Goal: Task Accomplishment & Management: Manage account settings

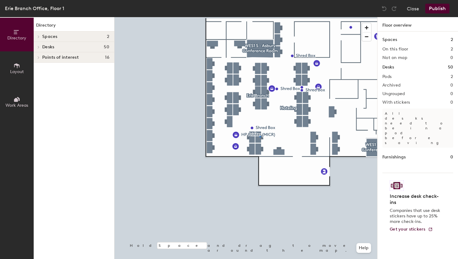
click at [259, 17] on div at bounding box center [245, 17] width 263 height 0
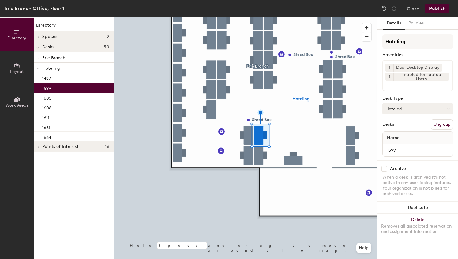
click at [394, 106] on button "Hoteled" at bounding box center [417, 108] width 71 height 11
click at [395, 128] on div "Assigned" at bounding box center [413, 127] width 61 height 9
click at [447, 124] on button "Ungroup" at bounding box center [442, 124] width 22 height 10
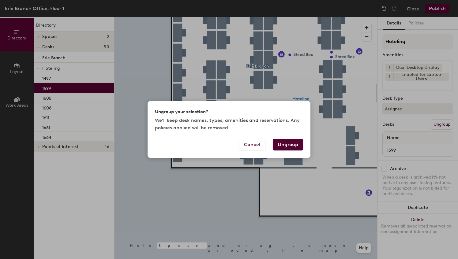
click at [286, 142] on button "Ungroup" at bounding box center [288, 145] width 30 height 12
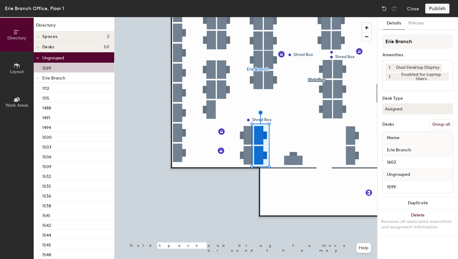
click at [446, 123] on button "Group all" at bounding box center [441, 124] width 24 height 10
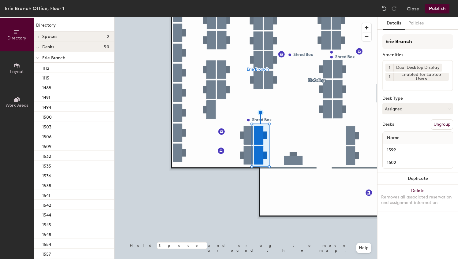
drag, startPoint x: 436, startPoint y: 4, endPoint x: 436, endPoint y: 8, distance: 4.0
click at [436, 4] on button "Publish" at bounding box center [437, 9] width 24 height 10
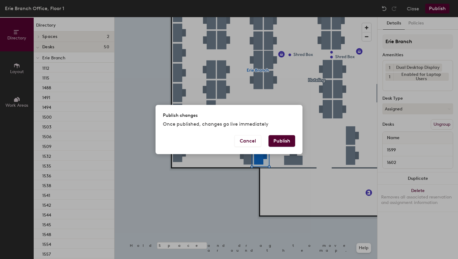
click at [279, 146] on button "Publish" at bounding box center [281, 141] width 27 height 12
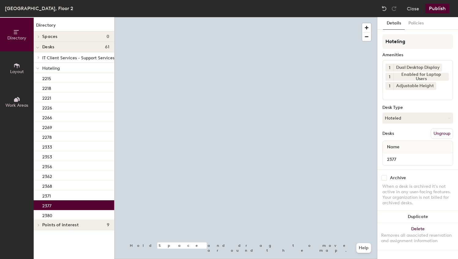
drag, startPoint x: 409, startPoint y: 117, endPoint x: 409, endPoint y: 128, distance: 10.7
click at [409, 118] on button "Hoteled" at bounding box center [417, 118] width 71 height 11
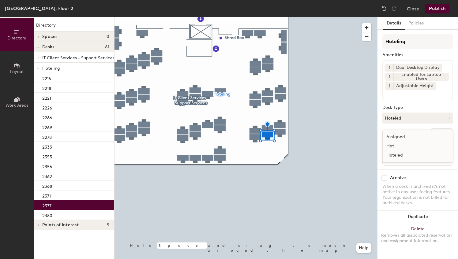
click at [406, 136] on div "Assigned" at bounding box center [413, 137] width 61 height 9
click at [434, 130] on button "Ungroup" at bounding box center [442, 134] width 22 height 10
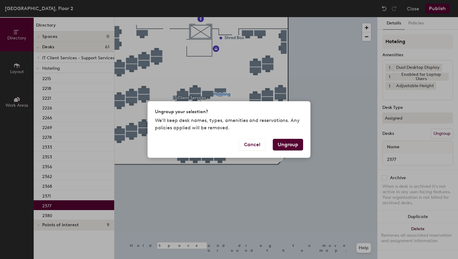
click at [293, 145] on button "Ungroup" at bounding box center [288, 145] width 30 height 12
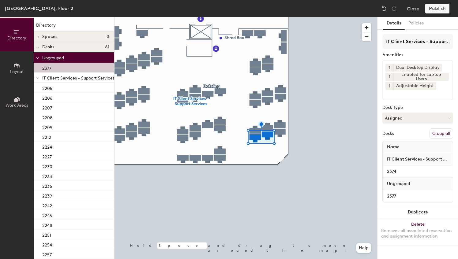
drag, startPoint x: 437, startPoint y: 135, endPoint x: 436, endPoint y: 126, distance: 8.6
click at [438, 135] on button "Group all" at bounding box center [441, 134] width 24 height 10
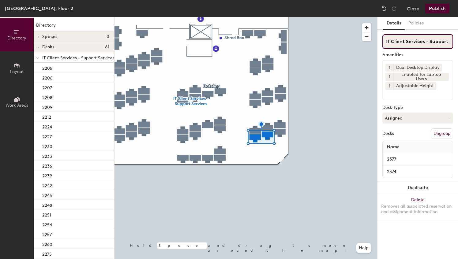
scroll to position [0, 17]
click at [436, 8] on button "Publish" at bounding box center [437, 9] width 24 height 10
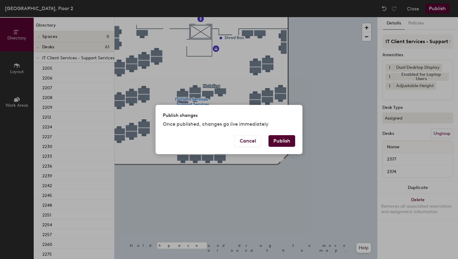
click at [287, 145] on button "Publish" at bounding box center [281, 141] width 27 height 12
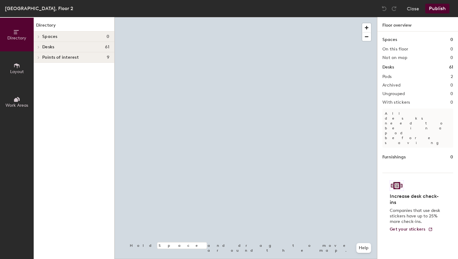
click at [273, 17] on div at bounding box center [245, 17] width 263 height 0
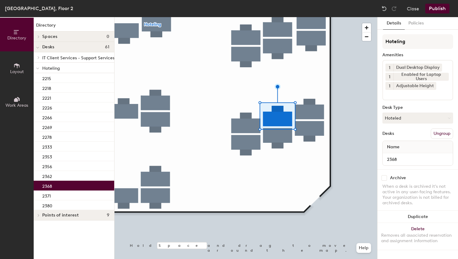
drag, startPoint x: 417, startPoint y: 118, endPoint x: 418, endPoint y: 124, distance: 6.0
click at [417, 118] on button "Hoteled" at bounding box center [417, 118] width 71 height 11
click at [409, 139] on div "Assigned" at bounding box center [413, 137] width 61 height 9
click at [437, 132] on button "Ungroup" at bounding box center [442, 134] width 22 height 10
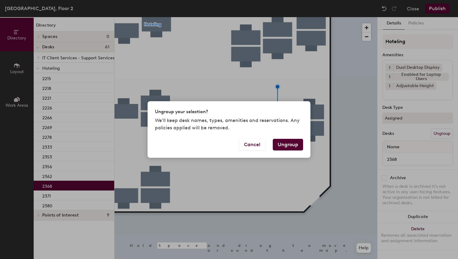
click at [290, 147] on button "Ungroup" at bounding box center [288, 145] width 30 height 12
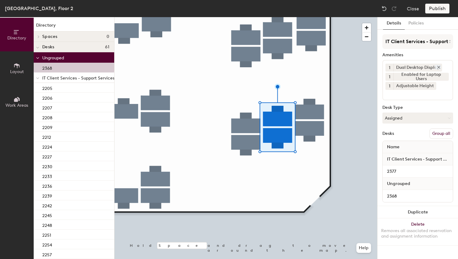
drag, startPoint x: 442, startPoint y: 133, endPoint x: 426, endPoint y: 69, distance: 66.1
click at [441, 130] on button "Group all" at bounding box center [441, 134] width 24 height 10
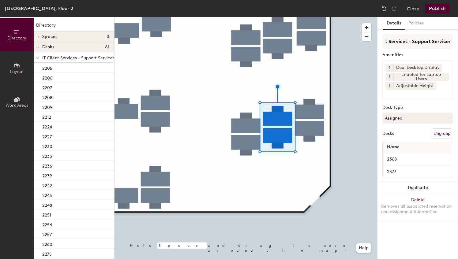
click at [437, 2] on div "Lafayette, Floor 2 Close Publish" at bounding box center [229, 8] width 458 height 17
click at [438, 10] on button "Publish" at bounding box center [437, 9] width 24 height 10
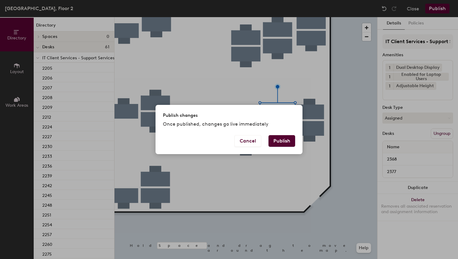
click at [286, 136] on button "Publish" at bounding box center [281, 141] width 27 height 12
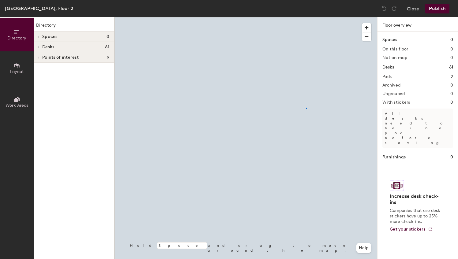
click at [306, 17] on div at bounding box center [245, 17] width 263 height 0
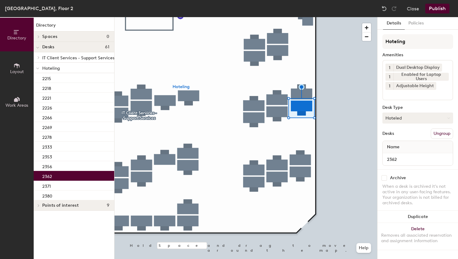
click at [392, 120] on button "Hoteled" at bounding box center [417, 118] width 71 height 11
click at [395, 136] on div "Assigned" at bounding box center [413, 137] width 61 height 9
click at [431, 135] on button "Ungroup" at bounding box center [442, 134] width 22 height 10
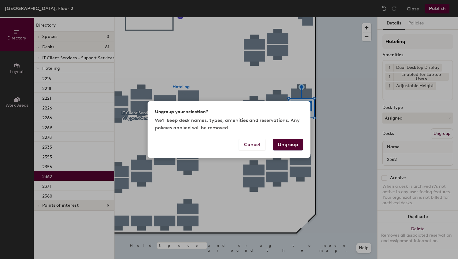
click at [289, 147] on button "Ungroup" at bounding box center [288, 145] width 30 height 12
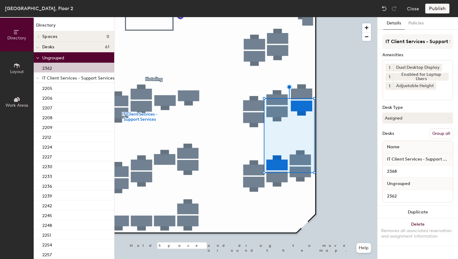
drag, startPoint x: 438, startPoint y: 133, endPoint x: 427, endPoint y: 98, distance: 36.7
click at [439, 132] on button "Group all" at bounding box center [441, 134] width 24 height 10
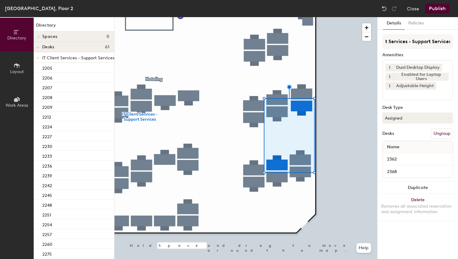
drag, startPoint x: 432, startPoint y: 7, endPoint x: 429, endPoint y: 10, distance: 4.3
click at [430, 9] on button "Publish" at bounding box center [437, 9] width 24 height 10
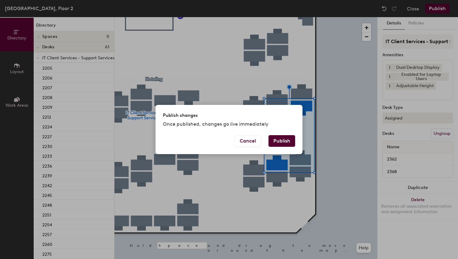
click at [283, 138] on button "Publish" at bounding box center [281, 141] width 27 height 12
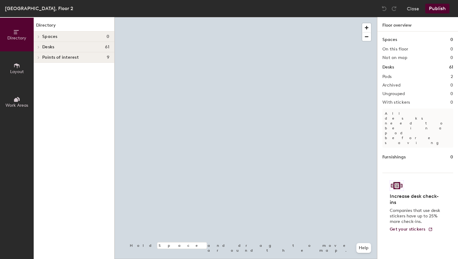
click at [278, 17] on div at bounding box center [245, 17] width 263 height 0
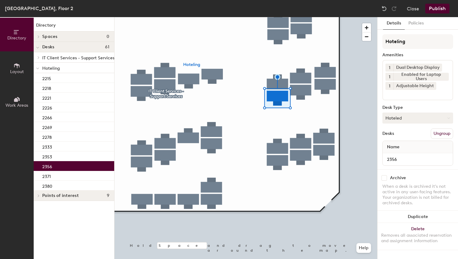
click at [404, 120] on button "Hoteled" at bounding box center [417, 118] width 71 height 11
click at [408, 137] on div "Assigned" at bounding box center [413, 137] width 61 height 9
click at [439, 134] on button "Ungroup" at bounding box center [442, 134] width 22 height 10
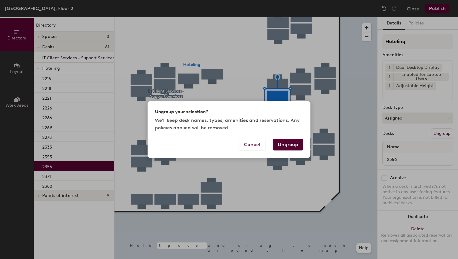
click at [293, 146] on button "Ungroup" at bounding box center [288, 145] width 30 height 12
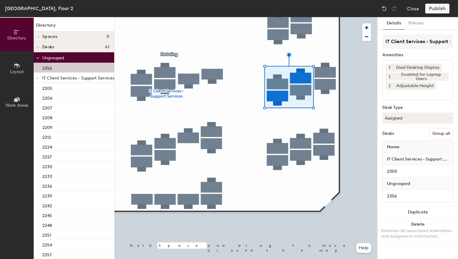
drag, startPoint x: 436, startPoint y: 133, endPoint x: 426, endPoint y: 97, distance: 36.7
click at [436, 133] on button "Group all" at bounding box center [441, 134] width 24 height 10
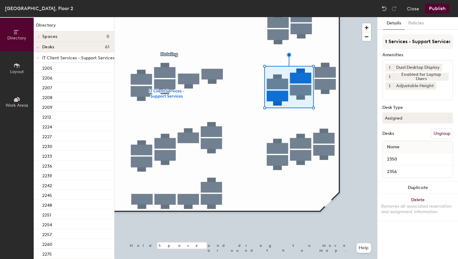
click at [432, 2] on div "Lafayette, Floor 2 Close Publish" at bounding box center [229, 8] width 458 height 17
click at [435, 9] on button "Publish" at bounding box center [437, 9] width 24 height 10
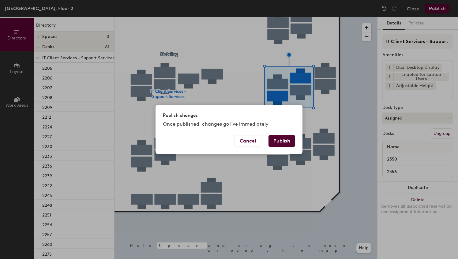
click at [283, 140] on button "Publish" at bounding box center [281, 141] width 27 height 12
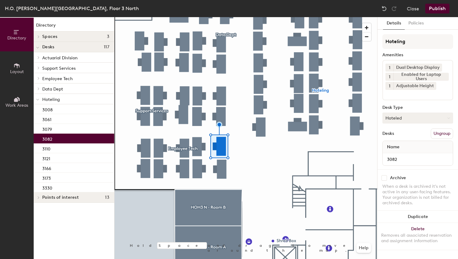
click at [395, 119] on button "Hoteled" at bounding box center [417, 118] width 71 height 11
drag, startPoint x: 397, startPoint y: 137, endPoint x: 402, endPoint y: 137, distance: 5.5
click at [397, 137] on div "Assigned" at bounding box center [413, 137] width 61 height 9
click at [441, 134] on button "Ungroup" at bounding box center [442, 134] width 22 height 10
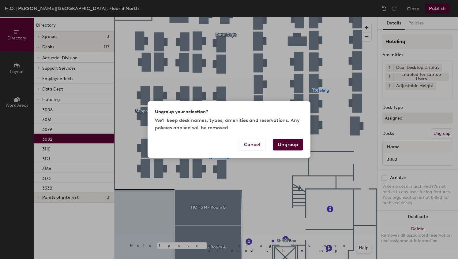
click at [295, 142] on button "Ungroup" at bounding box center [288, 145] width 30 height 12
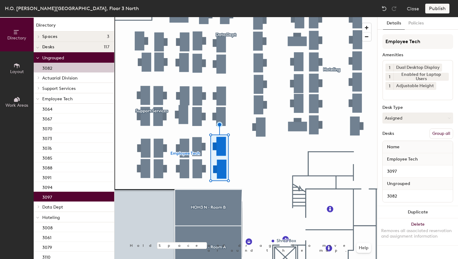
drag, startPoint x: 438, startPoint y: 131, endPoint x: 430, endPoint y: 81, distance: 50.3
click at [439, 131] on button "Group all" at bounding box center [441, 134] width 24 height 10
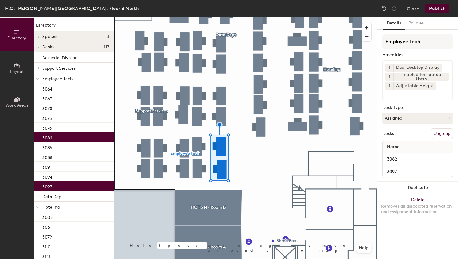
click at [434, 11] on button "Publish" at bounding box center [437, 9] width 24 height 10
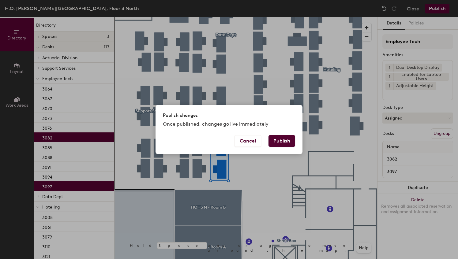
drag, startPoint x: 274, startPoint y: 147, endPoint x: 278, endPoint y: 145, distance: 4.0
click at [277, 146] on div "Cancel Publish" at bounding box center [228, 144] width 147 height 19
drag, startPoint x: 278, startPoint y: 145, endPoint x: 282, endPoint y: 142, distance: 4.8
click at [282, 142] on button "Publish" at bounding box center [281, 141] width 27 height 12
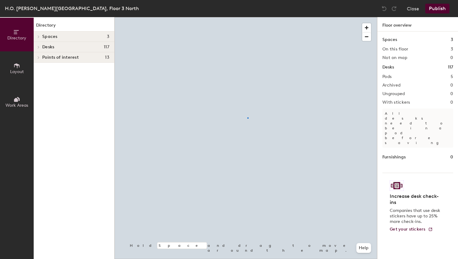
click at [247, 17] on div at bounding box center [245, 17] width 263 height 0
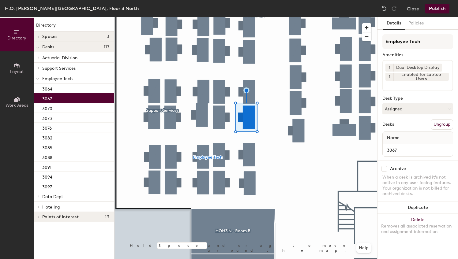
click at [442, 126] on button "Ungroup" at bounding box center [442, 124] width 22 height 10
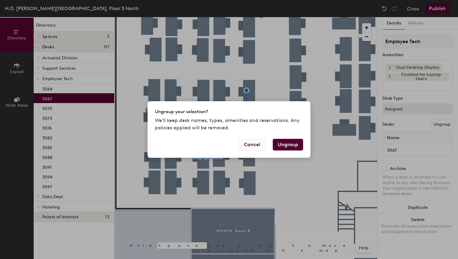
click at [256, 144] on button "Cancel" at bounding box center [252, 145] width 27 height 12
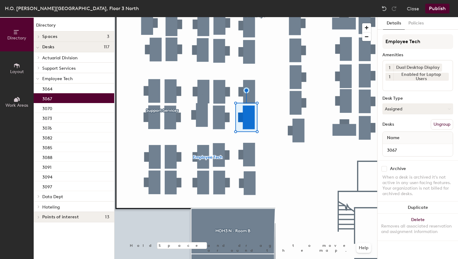
click at [445, 127] on button "Ungroup" at bounding box center [442, 124] width 22 height 10
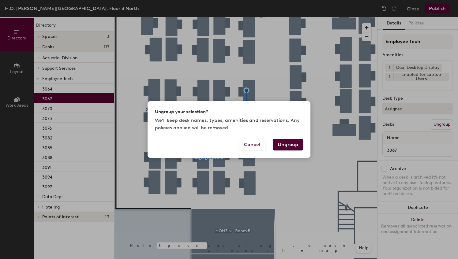
click at [289, 144] on button "Ungroup" at bounding box center [288, 145] width 30 height 12
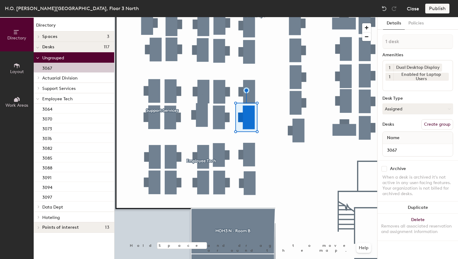
click at [411, 9] on button "Close" at bounding box center [413, 9] width 12 height 10
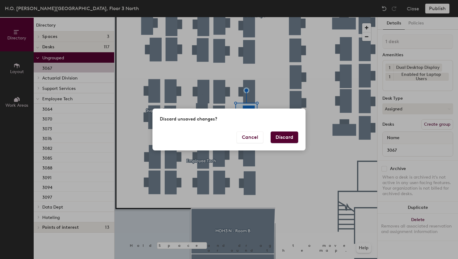
click at [283, 139] on button "Discard" at bounding box center [285, 138] width 28 height 12
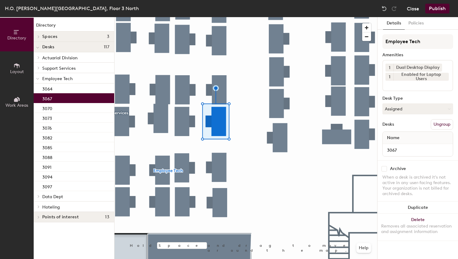
click at [409, 9] on button "Close" at bounding box center [413, 9] width 12 height 10
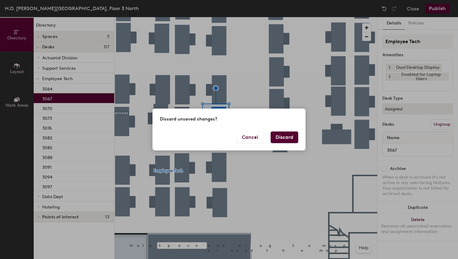
click at [281, 138] on button "Discard" at bounding box center [285, 138] width 28 height 12
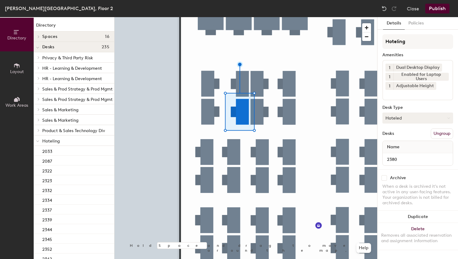
click at [393, 122] on button "Hoteled" at bounding box center [417, 118] width 71 height 11
click at [394, 135] on div "Assigned" at bounding box center [413, 137] width 61 height 9
click at [439, 137] on button "Ungroup" at bounding box center [442, 134] width 22 height 10
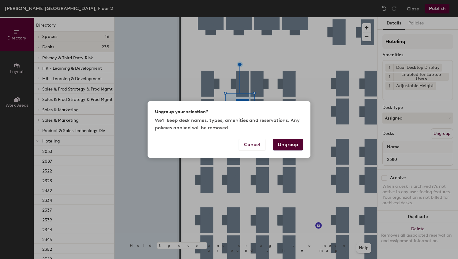
click at [292, 144] on button "Ungroup" at bounding box center [288, 145] width 30 height 12
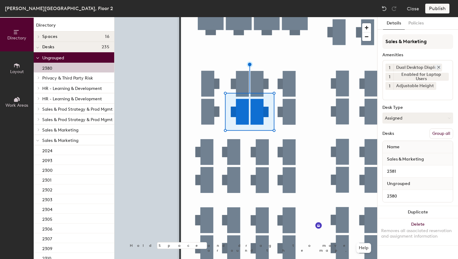
drag, startPoint x: 440, startPoint y: 133, endPoint x: 429, endPoint y: 65, distance: 69.1
click at [440, 133] on button "Group all" at bounding box center [441, 134] width 24 height 10
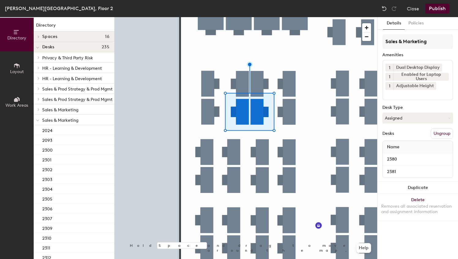
click at [431, 13] on div "Thomas B. Hagen Building, Floor 2 Close Publish" at bounding box center [229, 8] width 458 height 17
click at [431, 10] on button "Publish" at bounding box center [437, 9] width 24 height 10
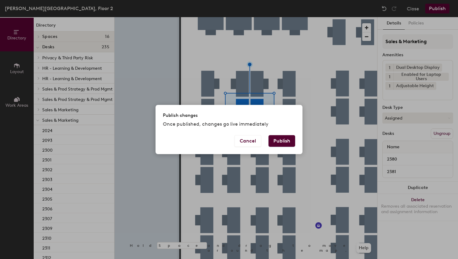
click at [288, 139] on button "Publish" at bounding box center [281, 141] width 27 height 12
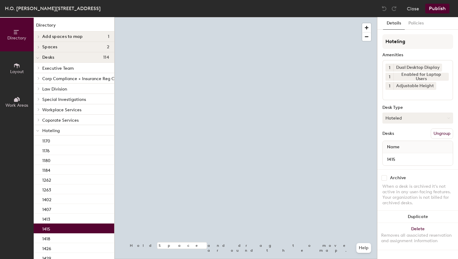
drag, startPoint x: 414, startPoint y: 117, endPoint x: 414, endPoint y: 122, distance: 5.2
click at [414, 117] on button "Hoteled" at bounding box center [417, 118] width 71 height 11
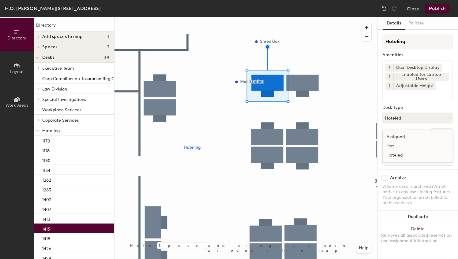
click at [406, 141] on div "Assigned" at bounding box center [413, 137] width 61 height 9
drag, startPoint x: 433, startPoint y: 134, endPoint x: 429, endPoint y: 134, distance: 3.7
click at [432, 134] on button "Ungroup" at bounding box center [442, 134] width 22 height 10
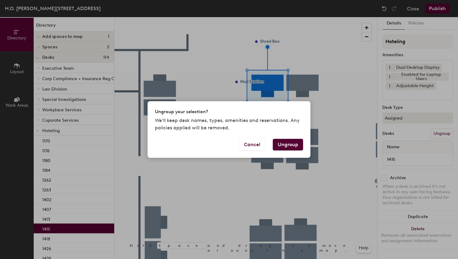
click at [291, 145] on button "Ungroup" at bounding box center [288, 145] width 30 height 12
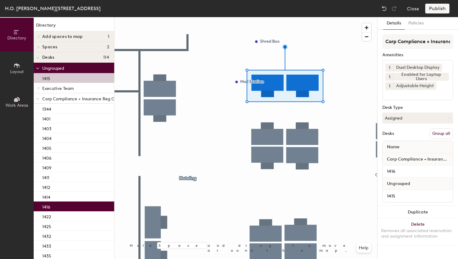
click at [438, 132] on button "Group all" at bounding box center [441, 134] width 24 height 10
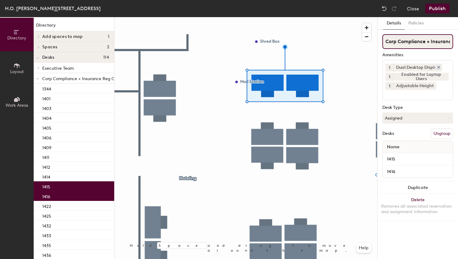
scroll to position [0, 43]
click at [435, 4] on button "Publish" at bounding box center [437, 9] width 24 height 10
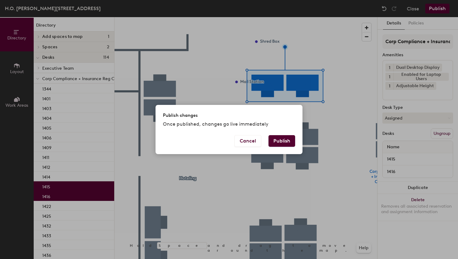
click at [282, 143] on button "Publish" at bounding box center [281, 141] width 27 height 12
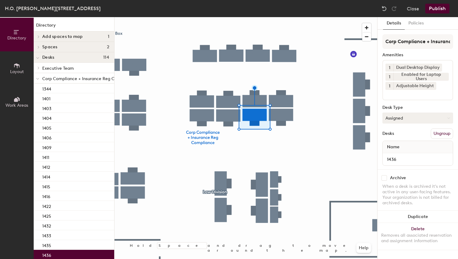
click at [398, 122] on button "Assigned" at bounding box center [417, 118] width 71 height 11
click at [394, 155] on div "Hoteled" at bounding box center [413, 155] width 61 height 9
click at [440, 134] on button "Ungroup" at bounding box center [442, 134] width 22 height 10
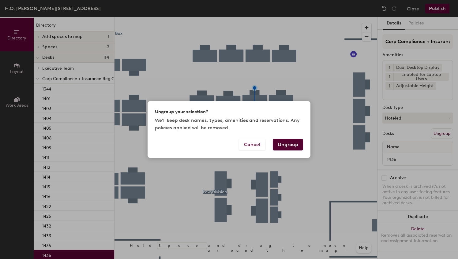
click at [285, 143] on button "Ungroup" at bounding box center [288, 145] width 30 height 12
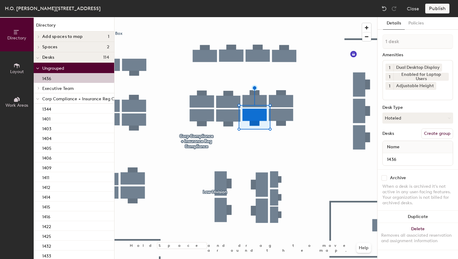
click at [37, 99] on icon at bounding box center [37, 99] width 3 height 2
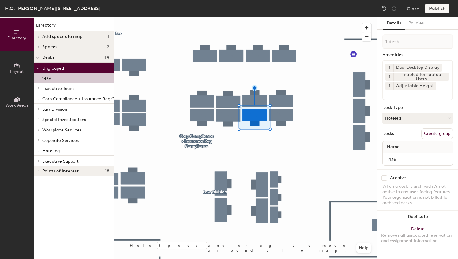
click at [37, 151] on span at bounding box center [37, 150] width 5 height 3
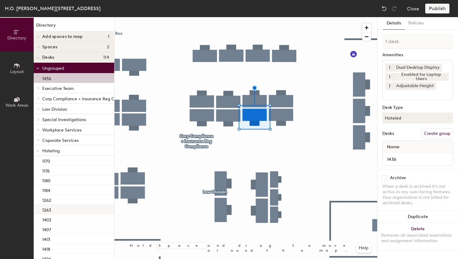
scroll to position [93, 0]
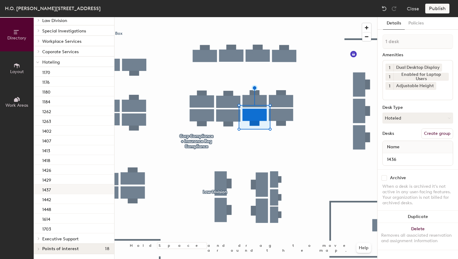
click at [63, 185] on div "1437" at bounding box center [74, 190] width 80 height 10
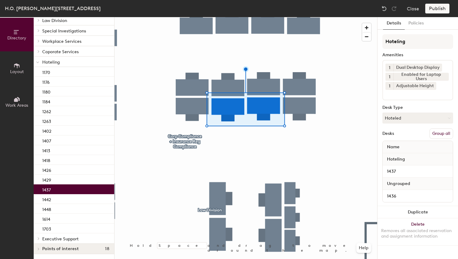
click at [441, 133] on button "Group all" at bounding box center [441, 134] width 24 height 10
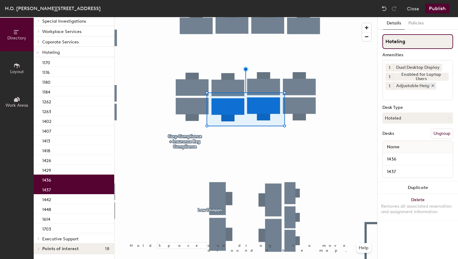
scroll to position [73, 0]
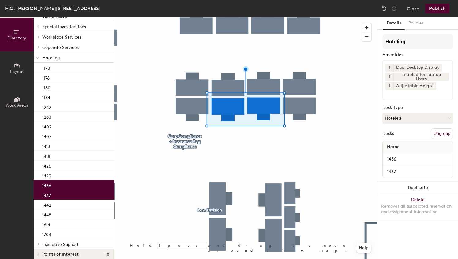
click at [432, 11] on button "Publish" at bounding box center [437, 9] width 24 height 10
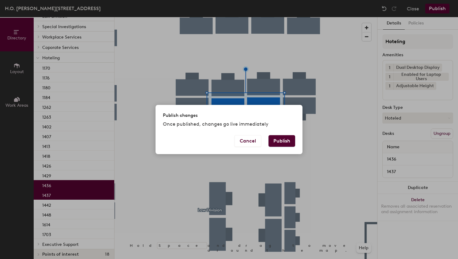
click at [288, 135] on div "Publish changes Once published, changes go live immediately" at bounding box center [228, 120] width 147 height 30
click at [287, 136] on button "Publish" at bounding box center [281, 141] width 27 height 12
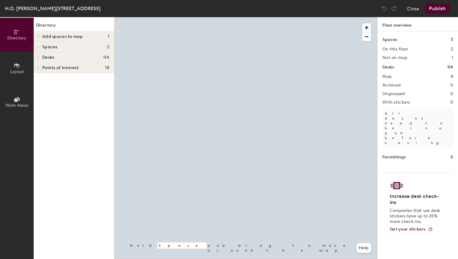
click at [288, 17] on div at bounding box center [245, 17] width 263 height 0
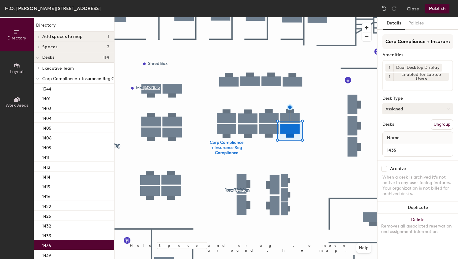
click at [413, 109] on button "Assigned" at bounding box center [417, 108] width 71 height 11
click at [402, 147] on div "Hoteled" at bounding box center [413, 146] width 61 height 9
click at [440, 122] on button "Ungroup" at bounding box center [442, 124] width 22 height 10
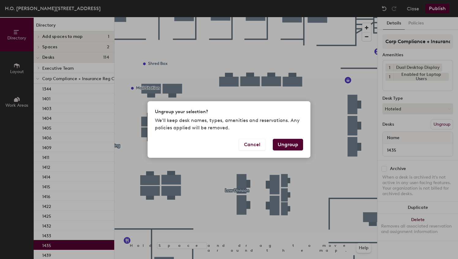
click at [297, 144] on button "Ungroup" at bounding box center [288, 145] width 30 height 12
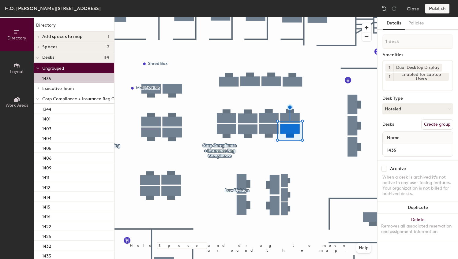
click at [39, 98] on div at bounding box center [38, 98] width 8 height 10
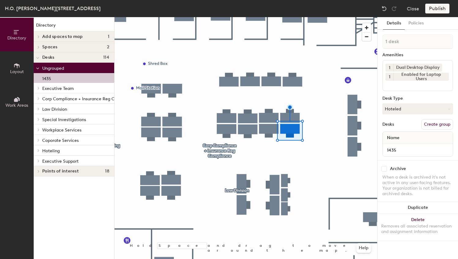
click at [39, 151] on icon at bounding box center [38, 150] width 2 height 3
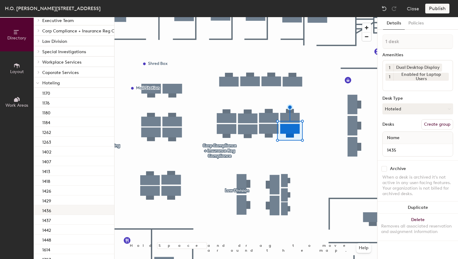
scroll to position [103, 0]
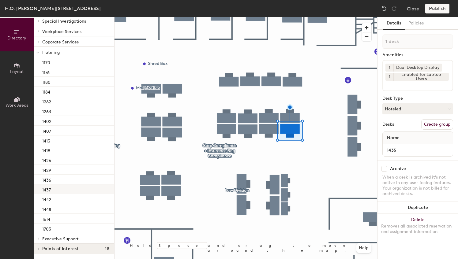
click at [62, 185] on div "1437" at bounding box center [74, 190] width 80 height 10
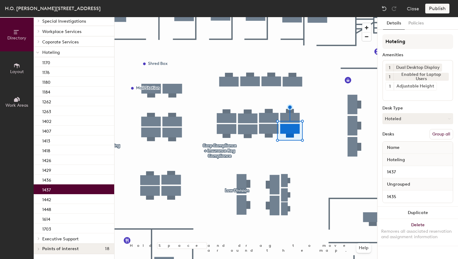
click at [437, 135] on button "Group all" at bounding box center [441, 134] width 24 height 10
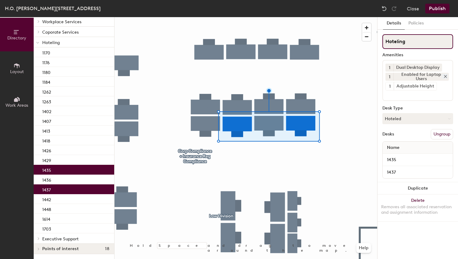
scroll to position [83, 0]
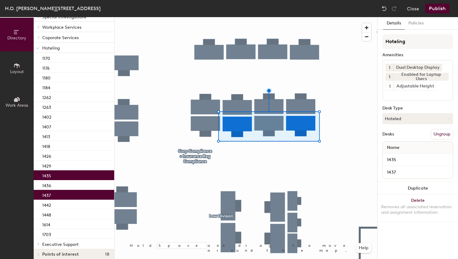
click at [434, 6] on button "Publish" at bounding box center [437, 9] width 24 height 10
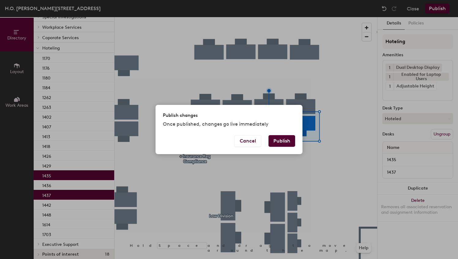
click at [285, 142] on button "Publish" at bounding box center [281, 141] width 27 height 12
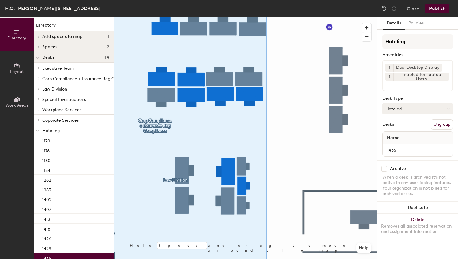
click at [406, 110] on button "Hoteled" at bounding box center [417, 108] width 71 height 11
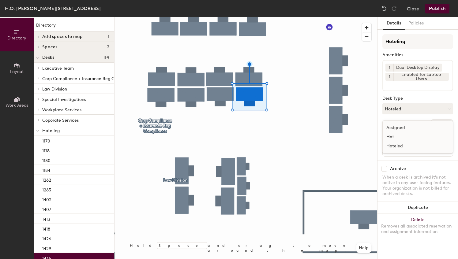
drag, startPoint x: 400, startPoint y: 146, endPoint x: 400, endPoint y: 142, distance: 3.7
click at [400, 146] on div "Hoteled" at bounding box center [413, 146] width 61 height 9
click at [401, 113] on button "Hoteled" at bounding box center [417, 108] width 71 height 11
click at [403, 129] on div "Assigned" at bounding box center [413, 127] width 61 height 9
click at [442, 121] on button "Ungroup" at bounding box center [442, 124] width 22 height 10
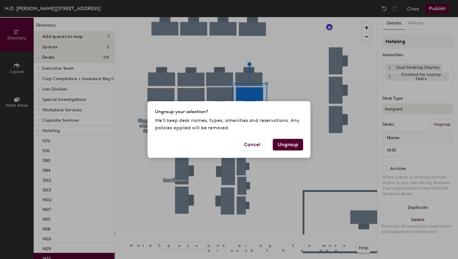
click at [285, 144] on button "Ungroup" at bounding box center [288, 145] width 30 height 12
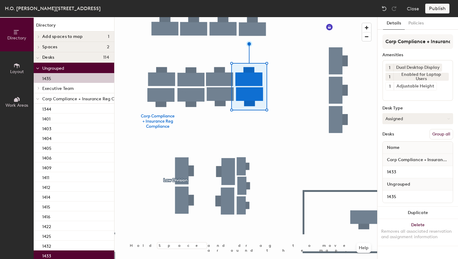
drag, startPoint x: 450, startPoint y: 133, endPoint x: 438, endPoint y: 117, distance: 19.7
click at [450, 133] on button "Group all" at bounding box center [441, 134] width 24 height 10
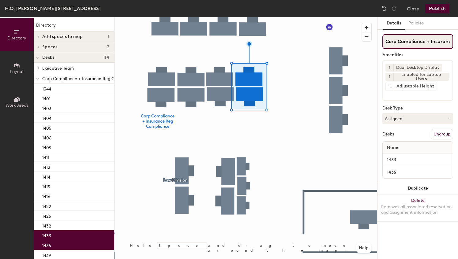
scroll to position [0, 43]
click at [432, 9] on button "Publish" at bounding box center [437, 9] width 24 height 10
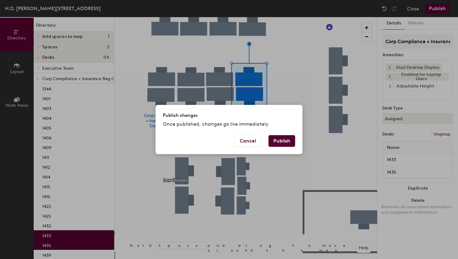
drag, startPoint x: 287, startPoint y: 138, endPoint x: 287, endPoint y: 141, distance: 3.1
click at [286, 142] on button "Publish" at bounding box center [281, 141] width 27 height 12
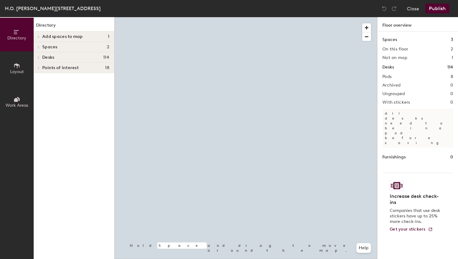
click at [264, 17] on div at bounding box center [245, 17] width 263 height 0
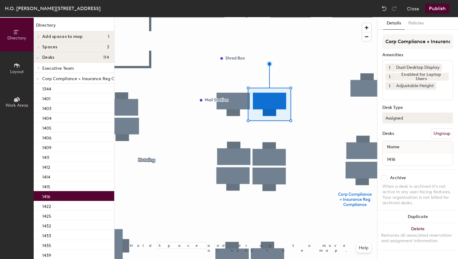
click at [403, 117] on button "Assigned" at bounding box center [417, 118] width 71 height 11
click at [397, 156] on div "Hoteled" at bounding box center [413, 155] width 61 height 9
click at [438, 135] on button "Ungroup" at bounding box center [442, 134] width 22 height 10
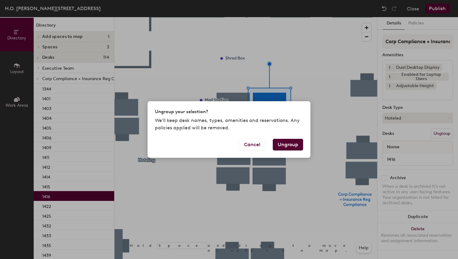
click at [294, 143] on button "Ungroup" at bounding box center [288, 145] width 30 height 12
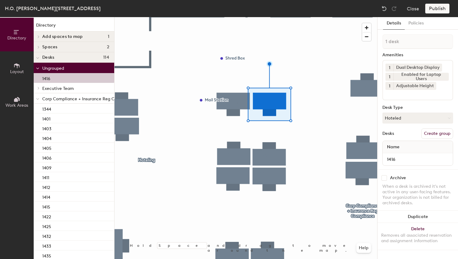
click at [38, 97] on span at bounding box center [37, 98] width 3 height 5
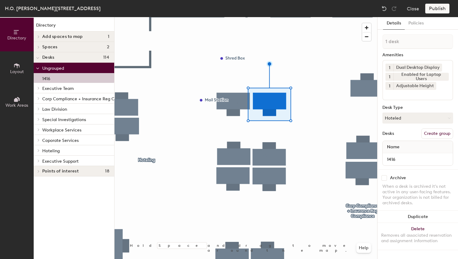
drag, startPoint x: 37, startPoint y: 151, endPoint x: 47, endPoint y: 157, distance: 11.2
click at [38, 151] on span at bounding box center [37, 150] width 5 height 3
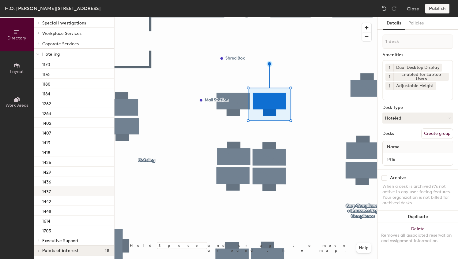
scroll to position [103, 0]
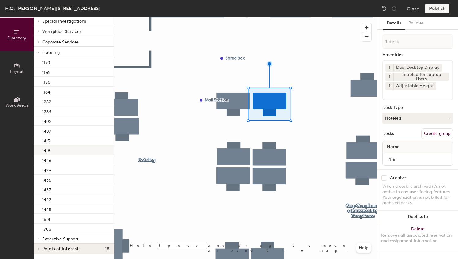
click at [66, 148] on div "1418" at bounding box center [74, 150] width 80 height 10
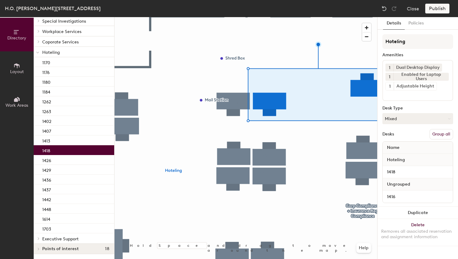
click at [440, 136] on button "Group all" at bounding box center [441, 134] width 24 height 10
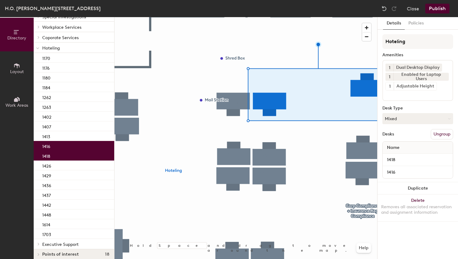
click at [439, 6] on button "Publish" at bounding box center [437, 9] width 24 height 10
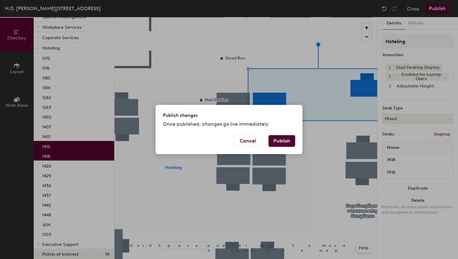
click at [287, 141] on button "Publish" at bounding box center [281, 141] width 27 height 12
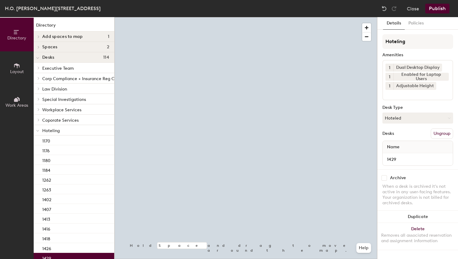
drag, startPoint x: 414, startPoint y: 120, endPoint x: 413, endPoint y: 126, distance: 6.2
click at [414, 121] on button "Hoteled" at bounding box center [417, 118] width 71 height 11
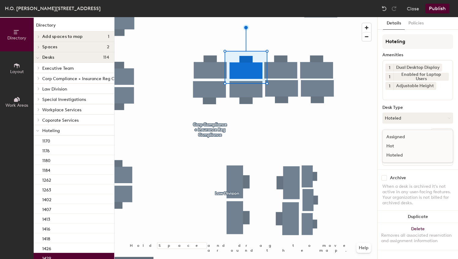
click at [409, 140] on div "Assigned" at bounding box center [413, 137] width 61 height 9
drag, startPoint x: 439, startPoint y: 130, endPoint x: 424, endPoint y: 139, distance: 17.1
click at [438, 131] on div "Hoteling Amenities 1 Dual Desktop Display 1 Enabled for Laptop Users 1 Adjustab…" at bounding box center [417, 101] width 71 height 135
click at [436, 135] on button "Ungroup" at bounding box center [442, 134] width 22 height 10
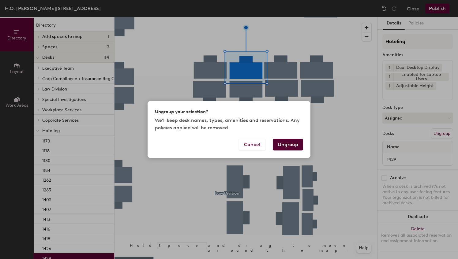
click at [282, 147] on button "Ungroup" at bounding box center [288, 145] width 30 height 12
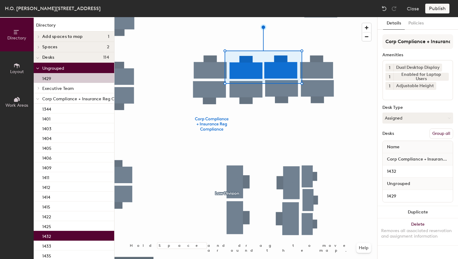
drag, startPoint x: 436, startPoint y: 134, endPoint x: 428, endPoint y: 110, distance: 25.4
click at [436, 133] on button "Group all" at bounding box center [441, 134] width 24 height 10
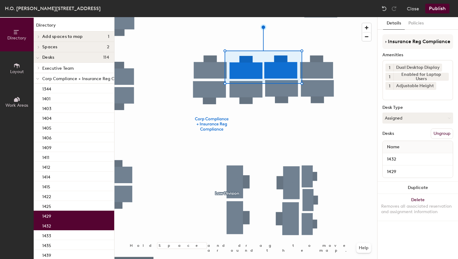
click at [431, 13] on button "Publish" at bounding box center [437, 9] width 24 height 10
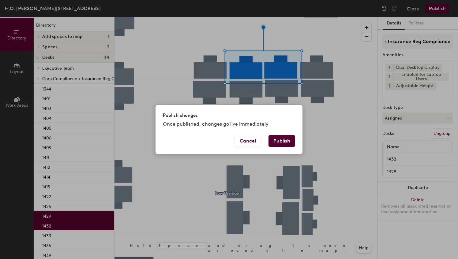
scroll to position [0, 0]
click at [283, 140] on button "Publish" at bounding box center [281, 141] width 27 height 12
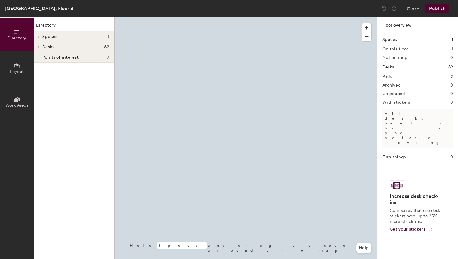
click at [249, 17] on div at bounding box center [245, 17] width 263 height 0
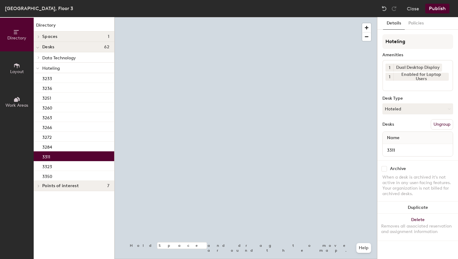
drag, startPoint x: 400, startPoint y: 111, endPoint x: 400, endPoint y: 116, distance: 5.2
click at [401, 112] on button "Hoteled" at bounding box center [417, 108] width 71 height 11
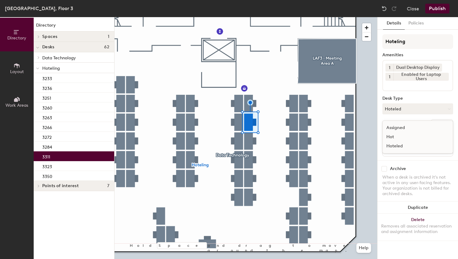
click at [401, 126] on div "Assigned" at bounding box center [413, 127] width 61 height 9
click at [446, 125] on button "Ungroup" at bounding box center [442, 124] width 22 height 10
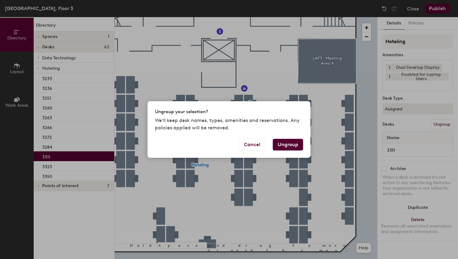
click at [293, 144] on button "Ungroup" at bounding box center [288, 145] width 30 height 12
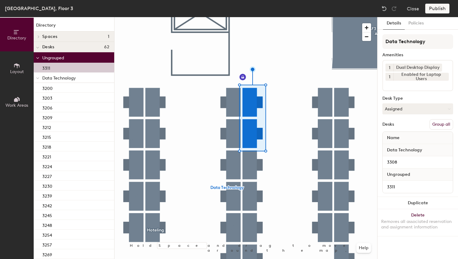
click at [446, 127] on button "Group all" at bounding box center [441, 124] width 24 height 10
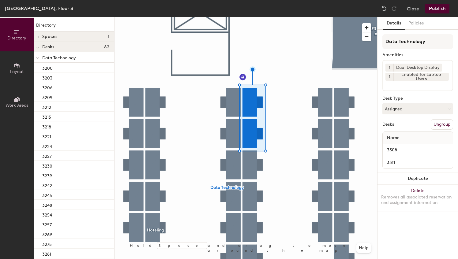
click at [433, 8] on button "Publish" at bounding box center [437, 9] width 24 height 10
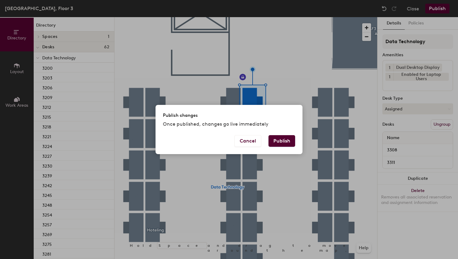
click at [293, 135] on div "Cancel Publish" at bounding box center [228, 144] width 147 height 19
click at [289, 141] on button "Publish" at bounding box center [281, 141] width 27 height 12
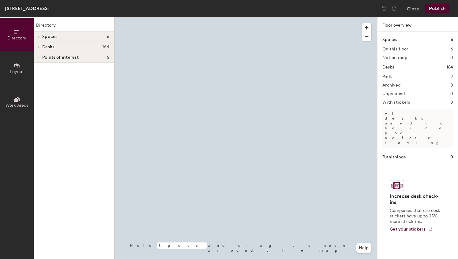
click at [278, 17] on div at bounding box center [245, 17] width 263 height 0
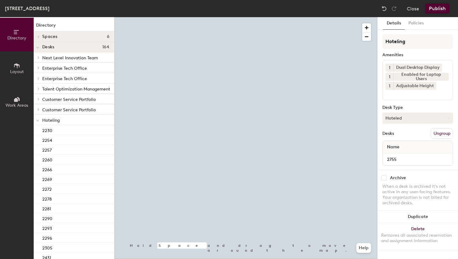
click at [402, 121] on button "Hoteled" at bounding box center [417, 118] width 71 height 11
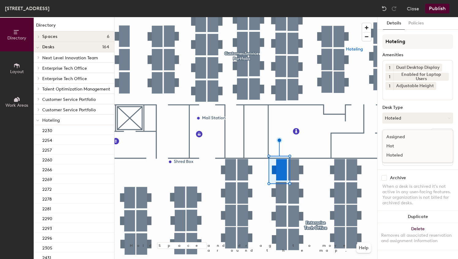
click at [399, 138] on div "Assigned" at bounding box center [413, 137] width 61 height 9
click at [442, 132] on button "Ungroup" at bounding box center [442, 134] width 22 height 10
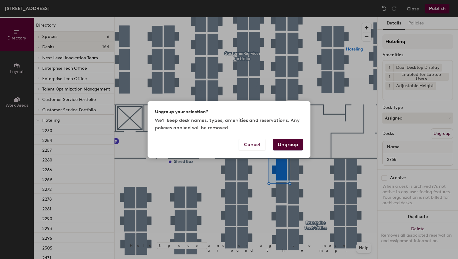
click at [285, 145] on button "Ungroup" at bounding box center [288, 145] width 30 height 12
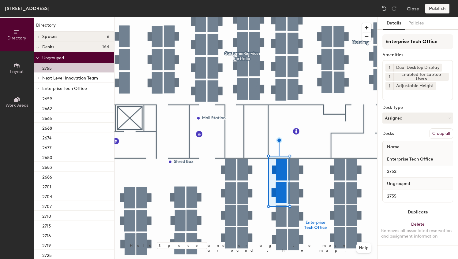
click at [438, 131] on button "Group all" at bounding box center [441, 134] width 24 height 10
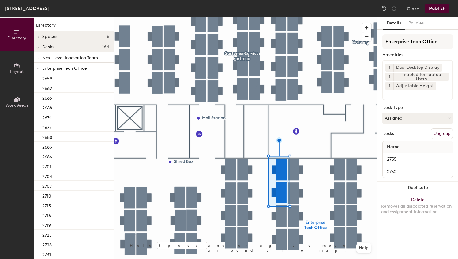
click at [430, 7] on button "Publish" at bounding box center [437, 9] width 24 height 10
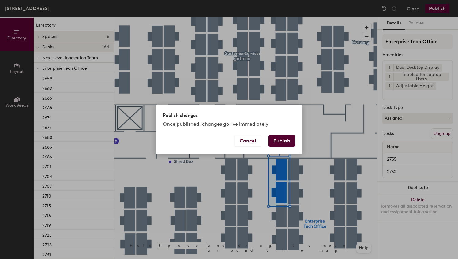
drag, startPoint x: 285, startPoint y: 139, endPoint x: 282, endPoint y: 141, distance: 3.7
click at [284, 138] on button "Publish" at bounding box center [281, 141] width 27 height 12
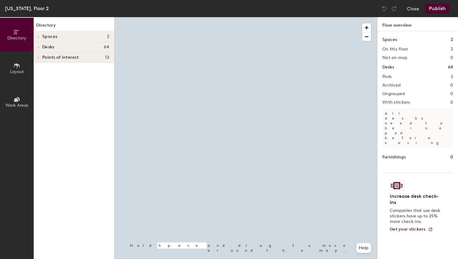
click at [210, 17] on div at bounding box center [245, 17] width 263 height 0
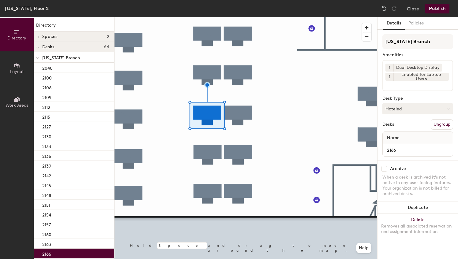
click at [404, 109] on button "Hoteled" at bounding box center [417, 108] width 71 height 11
click at [406, 130] on div "Assigned" at bounding box center [413, 127] width 61 height 9
click at [443, 124] on button "Ungroup" at bounding box center [442, 124] width 22 height 10
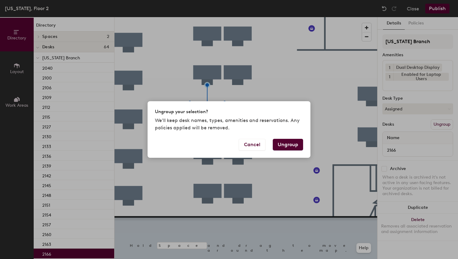
click at [291, 144] on button "Ungroup" at bounding box center [288, 145] width 30 height 12
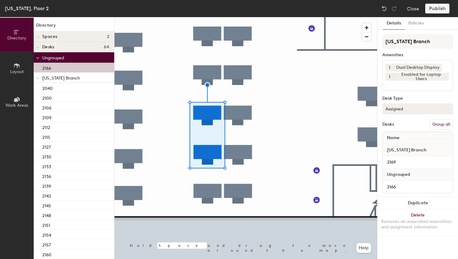
drag, startPoint x: 441, startPoint y: 125, endPoint x: 437, endPoint y: 110, distance: 15.7
click at [442, 124] on button "Group all" at bounding box center [441, 124] width 24 height 10
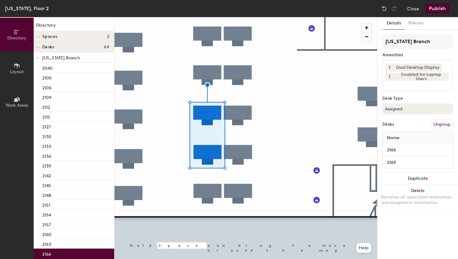
click at [431, 9] on button "Publish" at bounding box center [437, 9] width 24 height 10
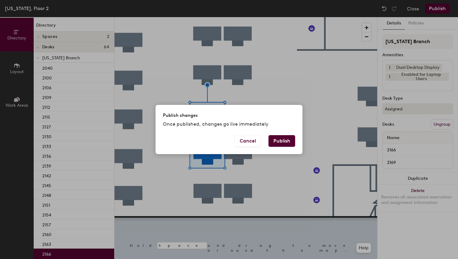
click at [282, 143] on div "Cancel Publish" at bounding box center [228, 144] width 147 height 19
click at [283, 140] on button "Publish" at bounding box center [281, 141] width 27 height 12
